Goal: Transaction & Acquisition: Purchase product/service

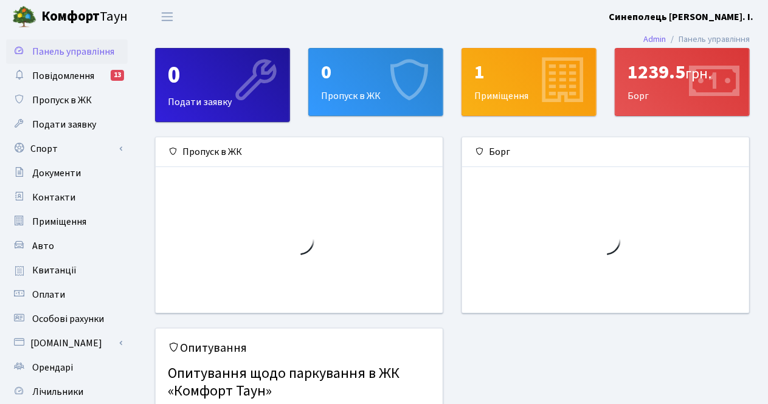
click at [651, 83] on div "1239.5 грн." at bounding box center [682, 72] width 109 height 23
click at [63, 74] on span "Повідомлення" at bounding box center [63, 75] width 62 height 13
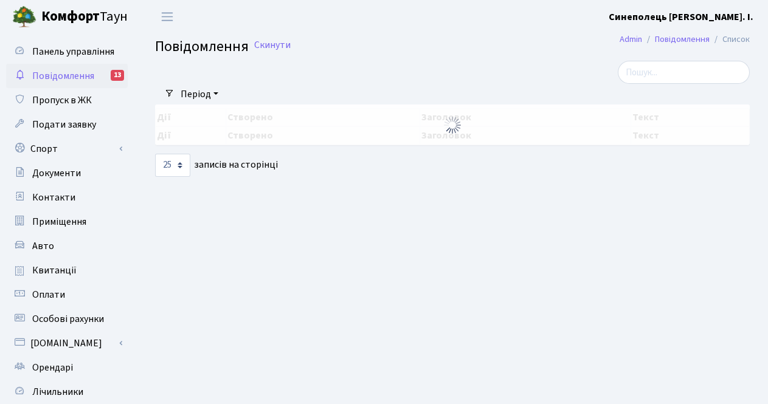
select select "25"
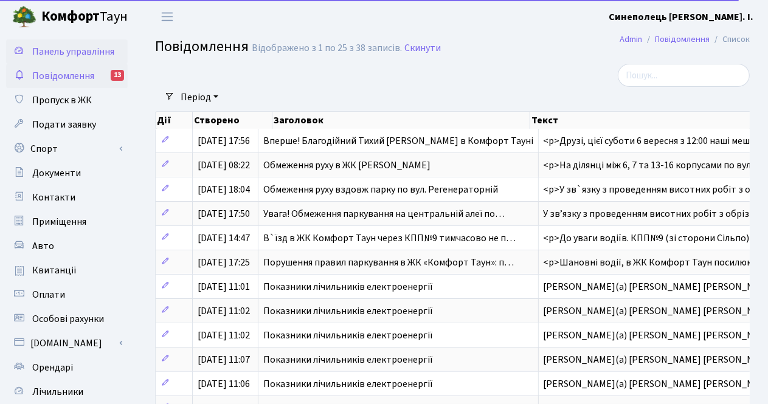
click at [66, 45] on span "Панель управління" at bounding box center [73, 51] width 82 height 13
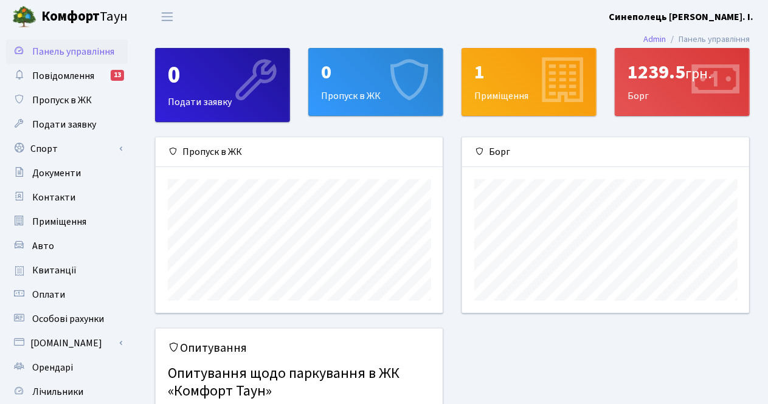
scroll to position [175, 288]
click at [657, 87] on div "1239.5 грн. Борг" at bounding box center [682, 82] width 134 height 67
click at [662, 77] on div "1239.5 грн." at bounding box center [682, 72] width 109 height 23
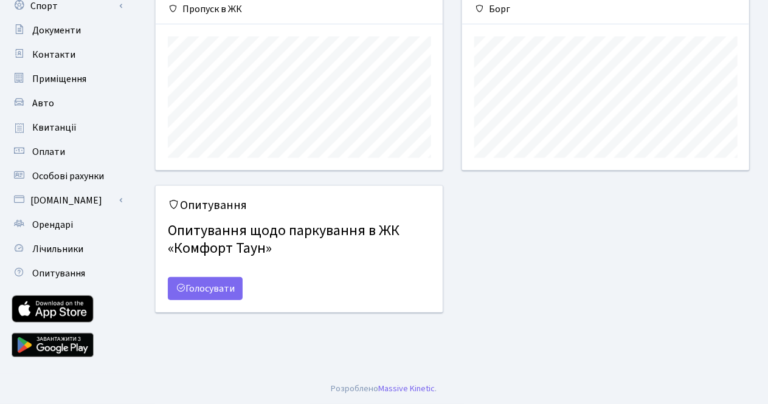
scroll to position [0, 0]
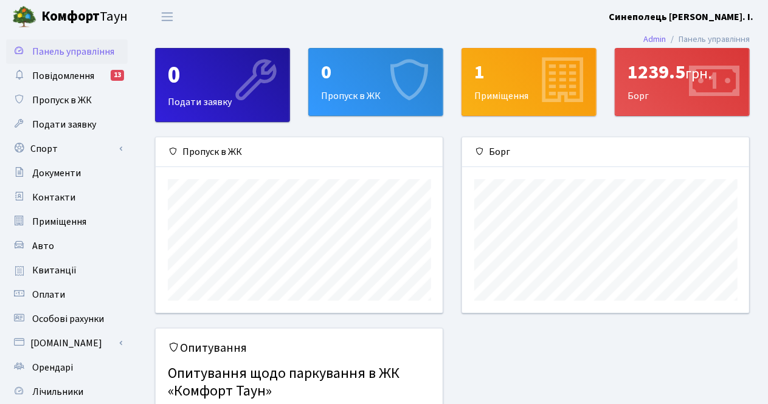
click at [713, 95] on icon at bounding box center [714, 82] width 58 height 58
click at [100, 78] on link "Повідомлення 13" at bounding box center [67, 76] width 122 height 24
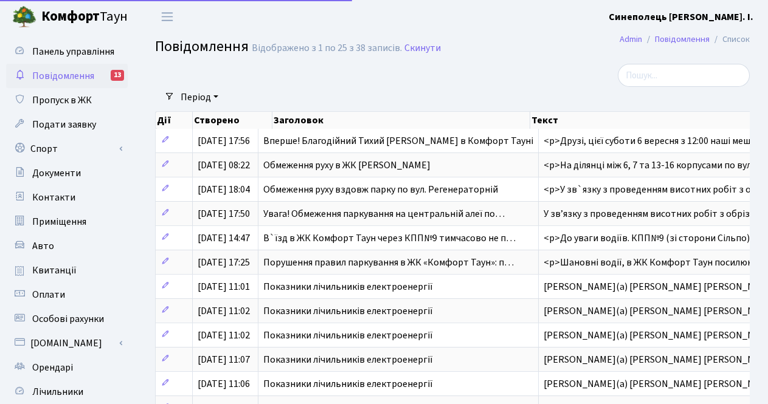
select select "25"
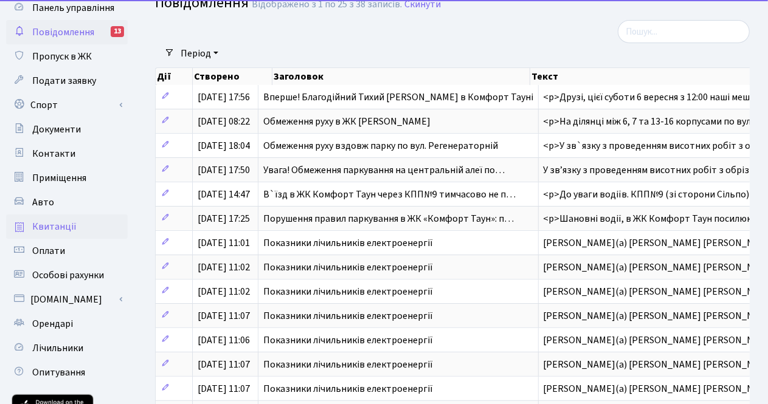
scroll to position [61, 0]
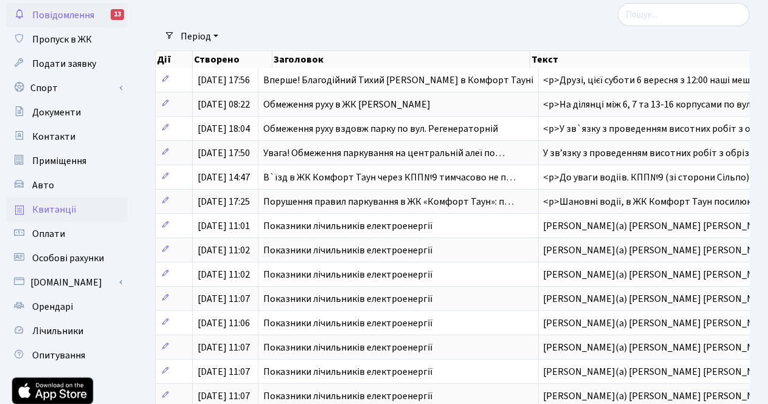
click at [85, 209] on link "Квитанції" at bounding box center [67, 210] width 122 height 24
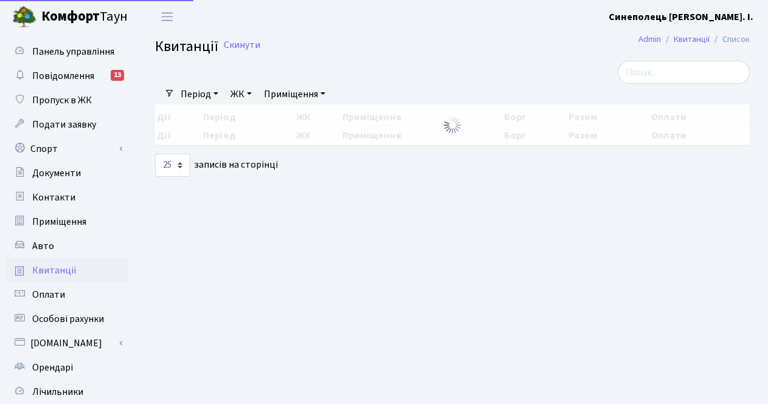
select select "25"
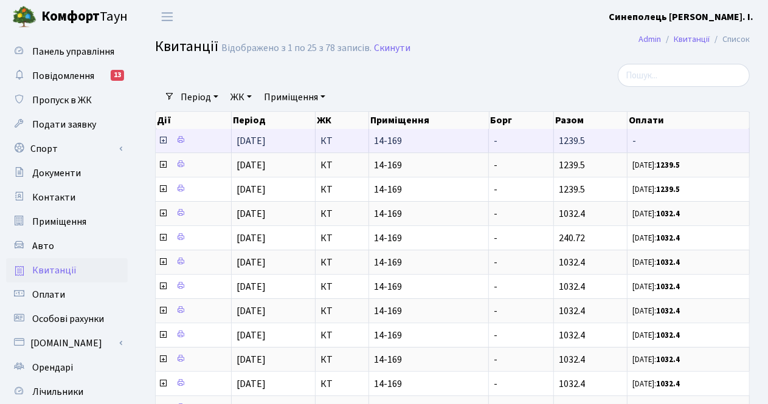
click at [159, 139] on icon at bounding box center [163, 141] width 10 height 10
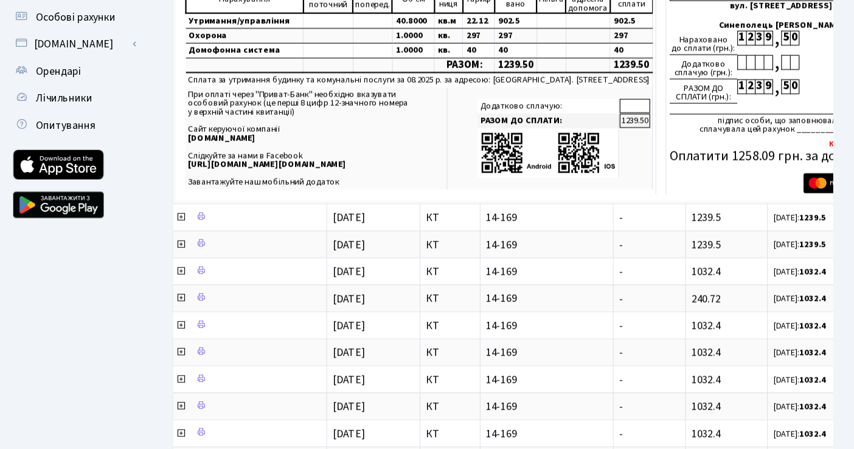
scroll to position [303, 0]
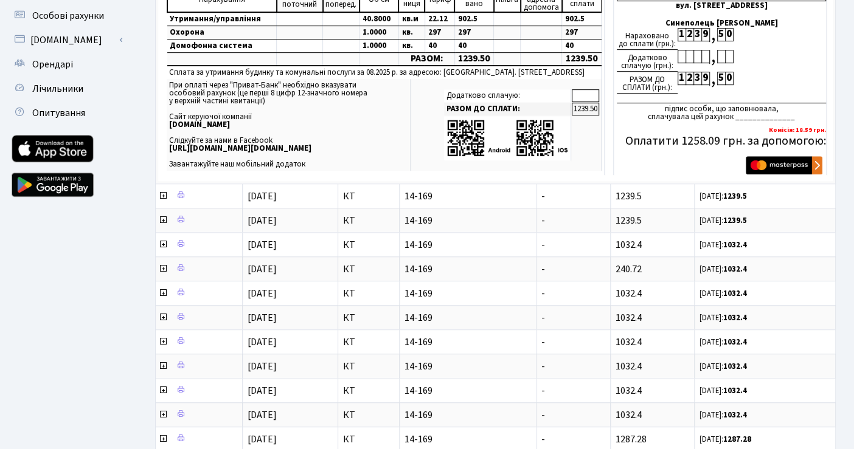
drag, startPoint x: 778, startPoint y: 1, endPoint x: 114, endPoint y: 274, distance: 717.5
click at [114, 274] on ul "Панель управління Повідомлення 13 Пропуск в ЖК Подати заявку Спорт Бронювання С…" at bounding box center [67, 275] width 122 height 1078
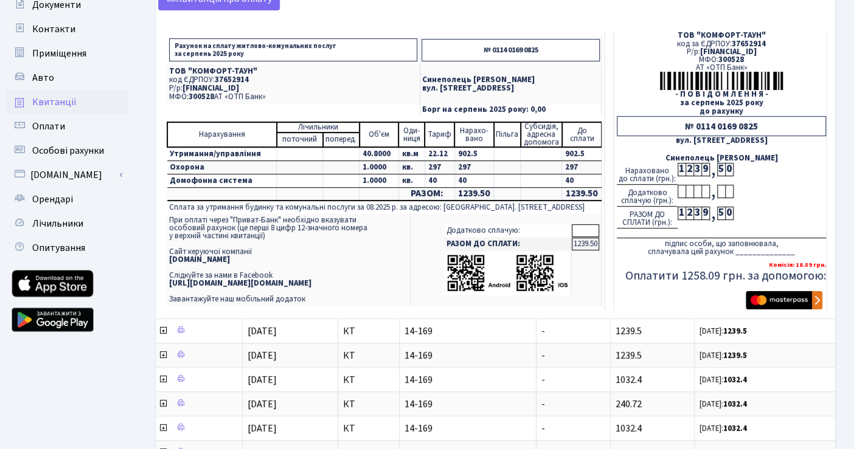
scroll to position [100, 0]
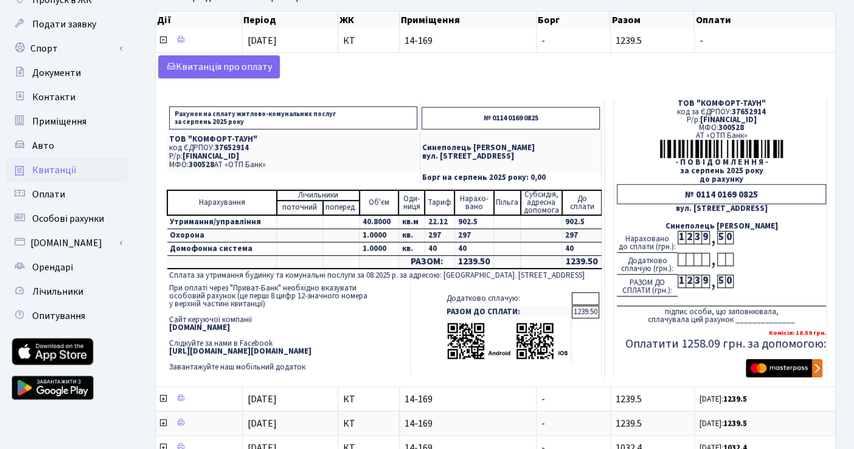
click at [585, 288] on td "Додатково сплачую: РАЗОМ ДО СПЛАТИ: 1239.50" at bounding box center [505, 328] width 191 height 92
click at [587, 300] on td at bounding box center [585, 299] width 27 height 13
click at [584, 298] on td at bounding box center [585, 299] width 27 height 13
click at [587, 311] on td "1239.50" at bounding box center [585, 312] width 27 height 13
click at [767, 364] on img "submit" at bounding box center [784, 368] width 77 height 18
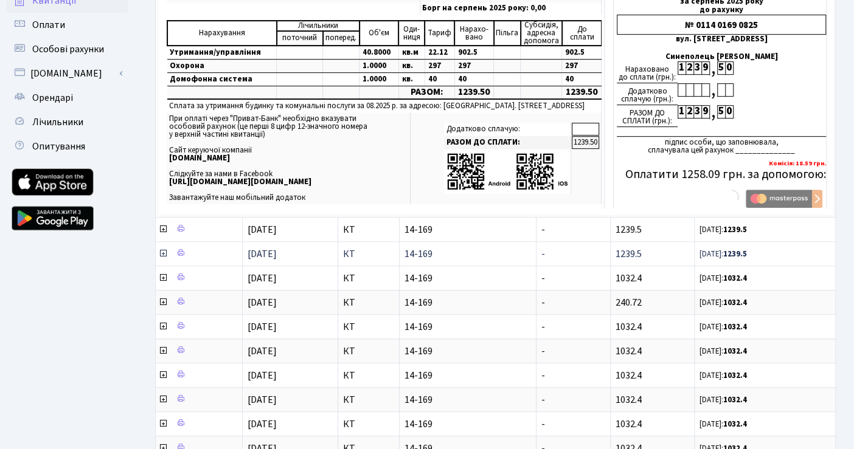
scroll to position [203, 0]
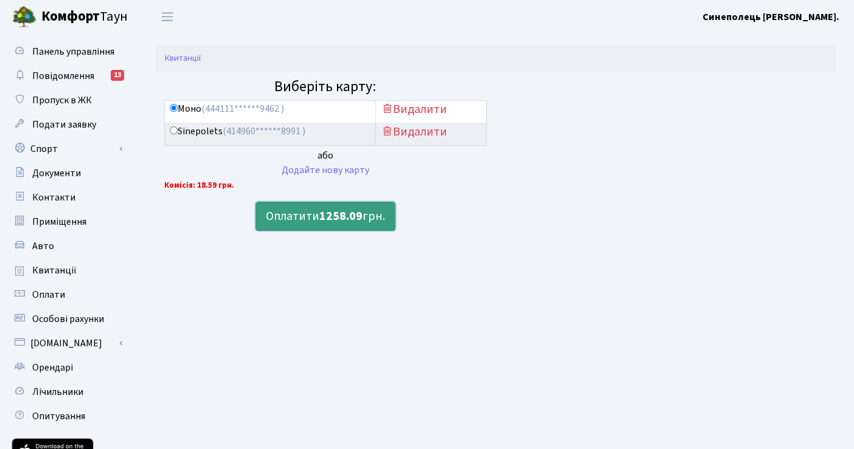
click at [330, 223] on b "1258.09" at bounding box center [340, 216] width 43 height 17
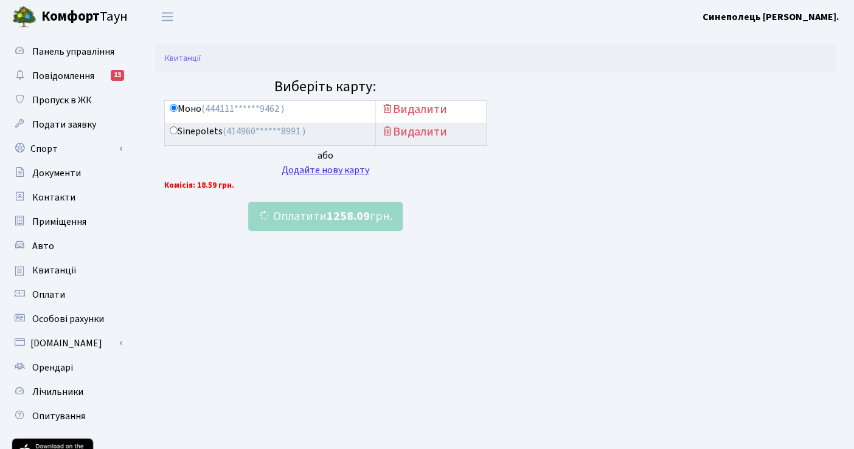
click at [307, 168] on div "Додайте нову карту" at bounding box center [325, 170] width 322 height 15
